Goal: Information Seeking & Learning: Find specific fact

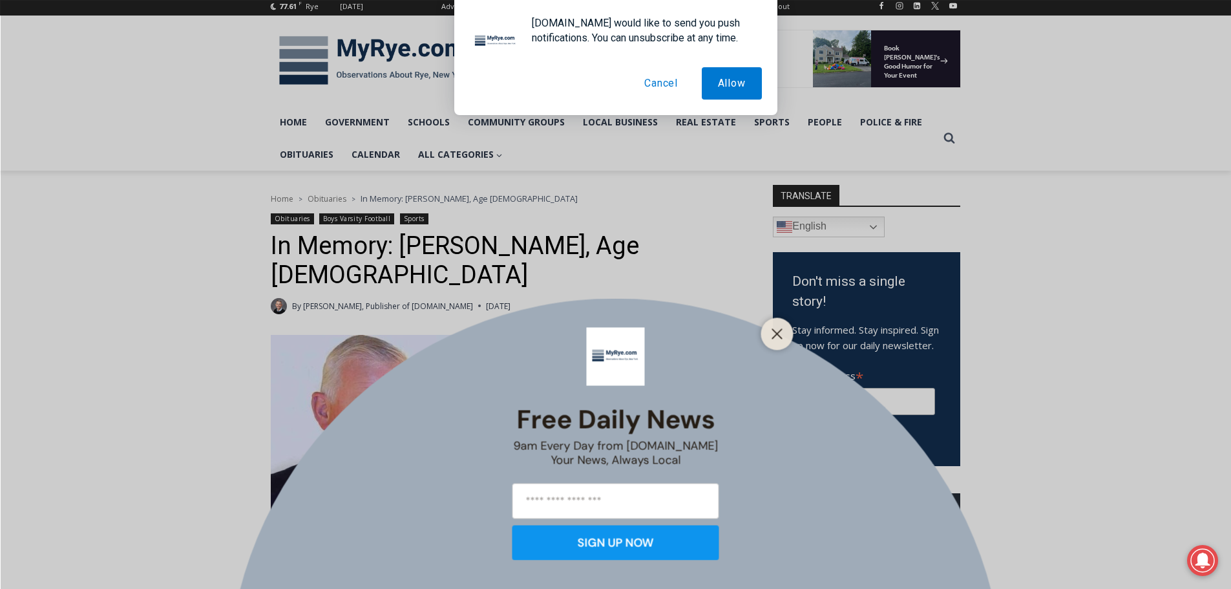
scroll to position [194, 0]
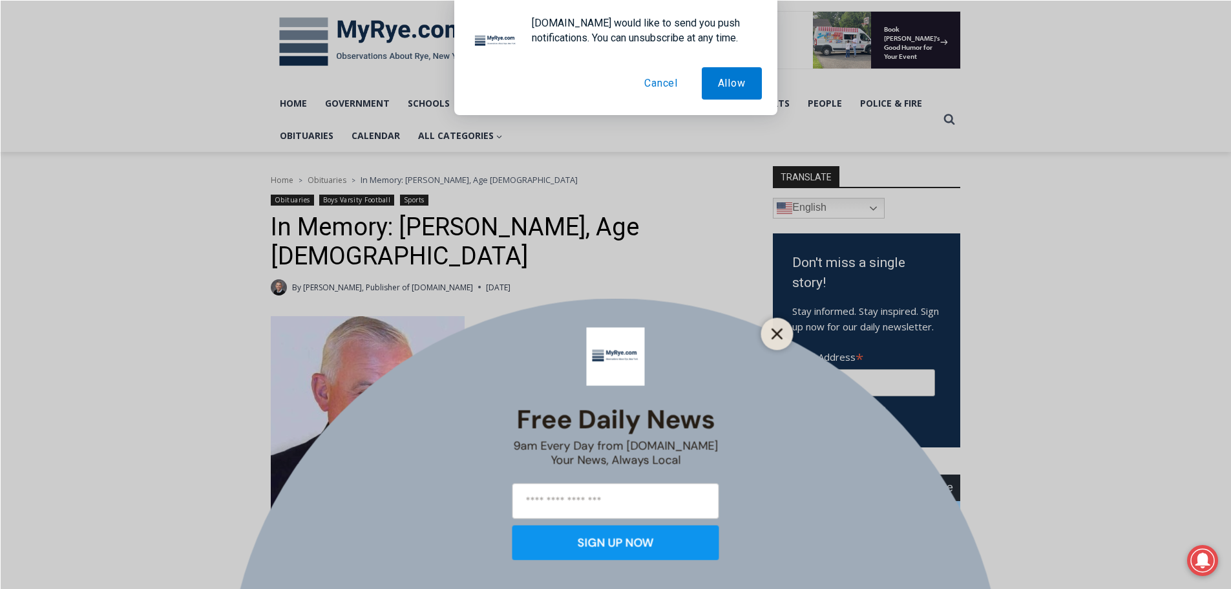
click at [781, 331] on line "Close" at bounding box center [776, 333] width 9 height 9
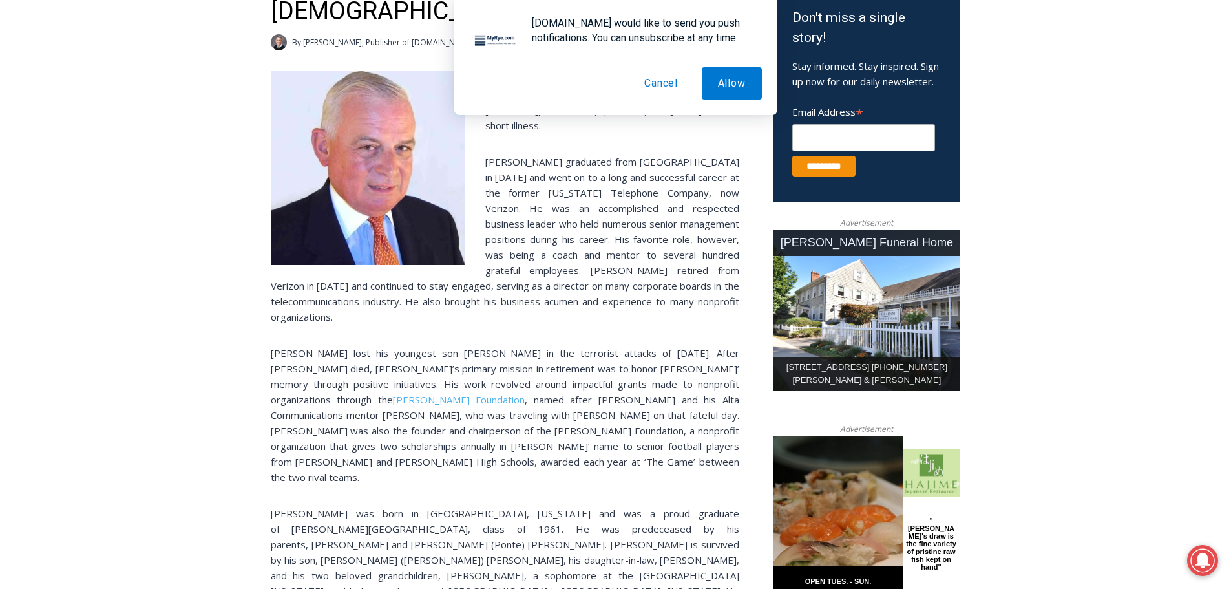
scroll to position [452, 0]
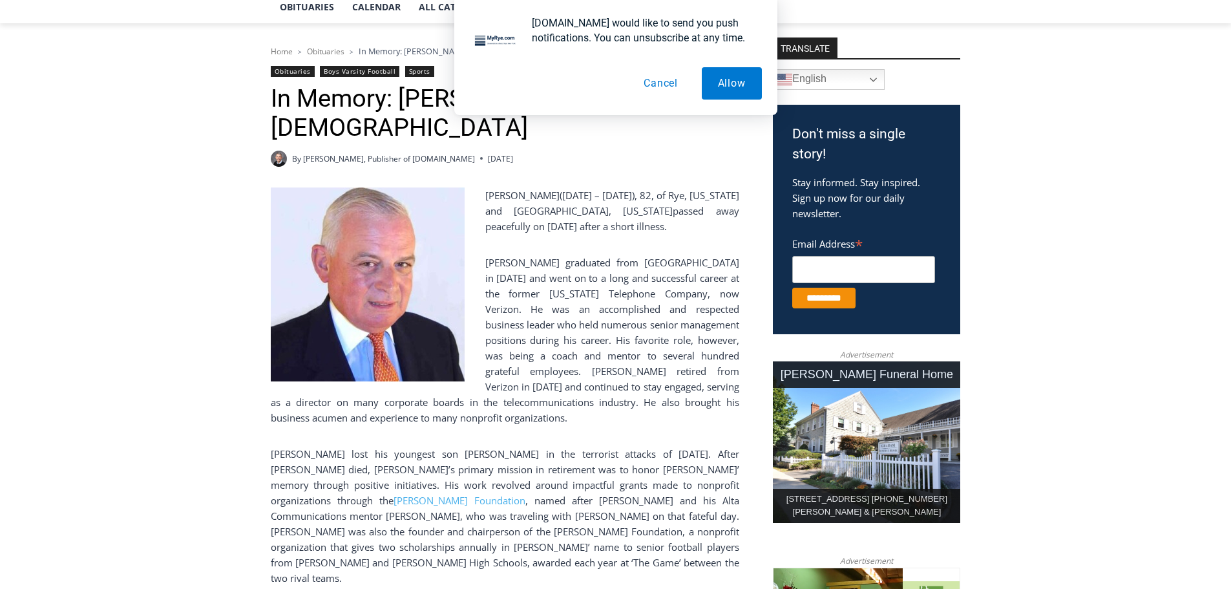
scroll to position [323, 0]
click at [671, 79] on button "Cancel" at bounding box center [660, 83] width 67 height 32
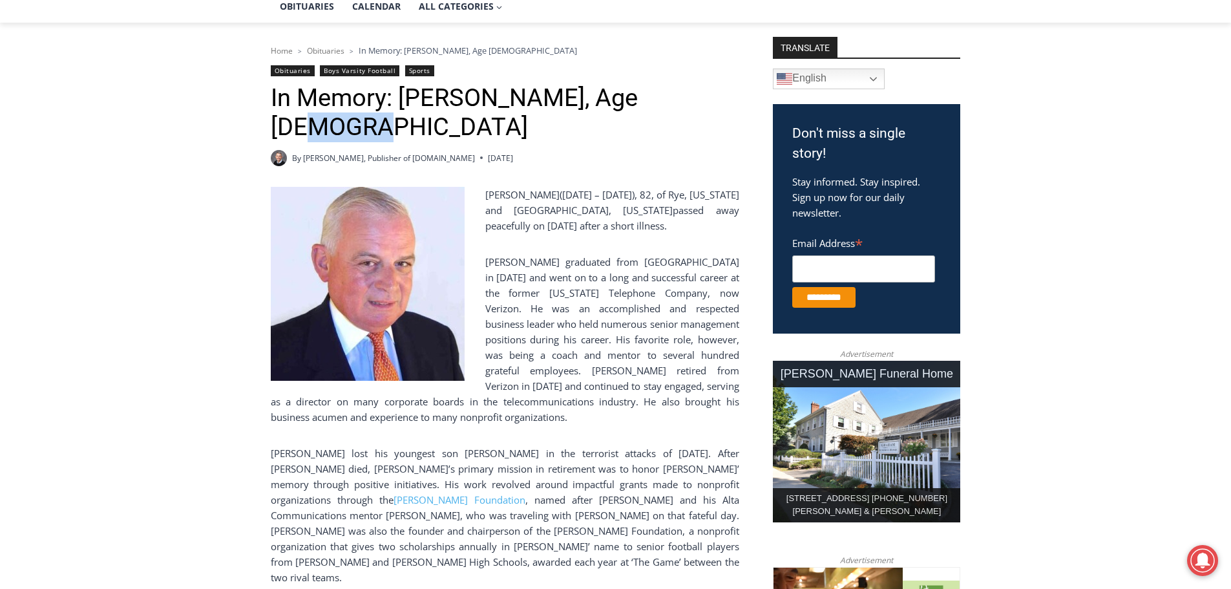
drag, startPoint x: 660, startPoint y: 96, endPoint x: 727, endPoint y: 97, distance: 67.2
click at [727, 97] on h1 "In Memory: [PERSON_NAME], Age [DEMOGRAPHIC_DATA]" at bounding box center [505, 112] width 468 height 59
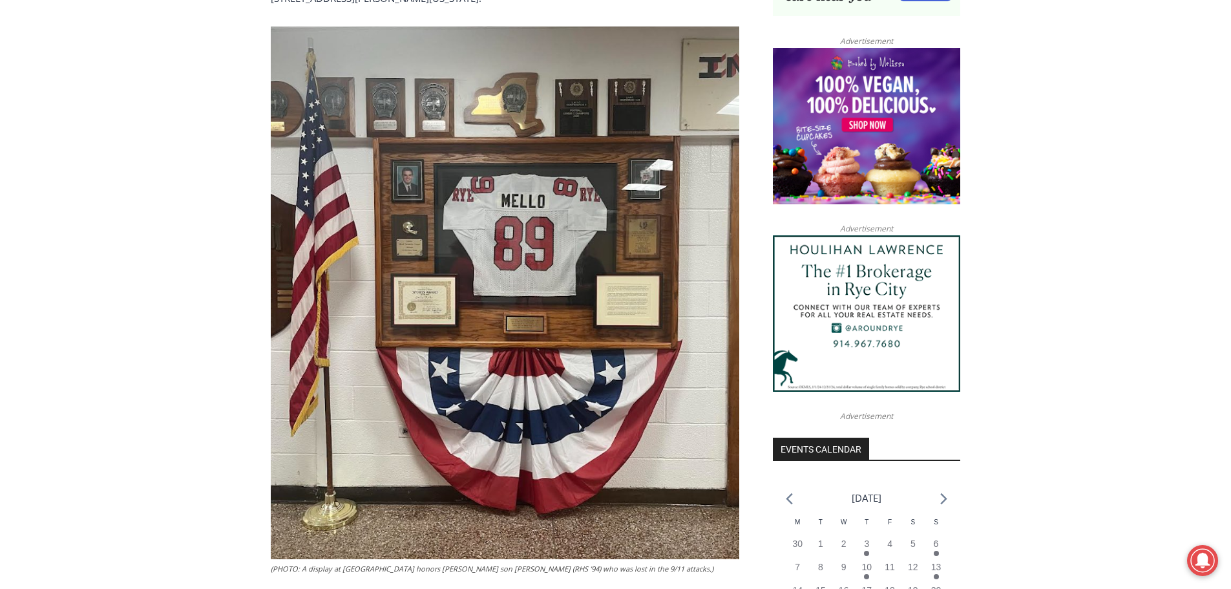
scroll to position [775, 0]
